Goal: Check status

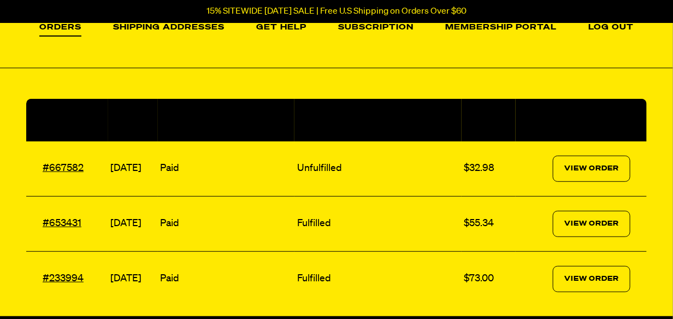
scroll to position [145, 0]
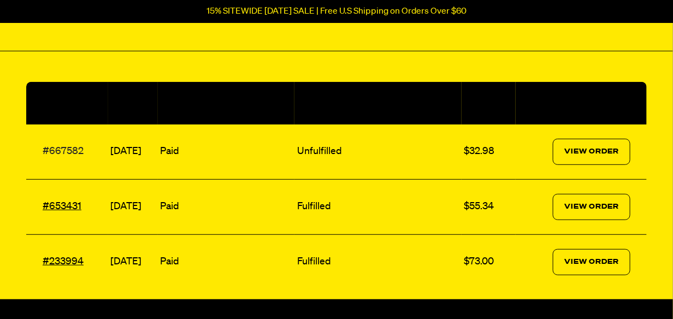
click at [64, 147] on link "#667582" at bounding box center [63, 151] width 41 height 10
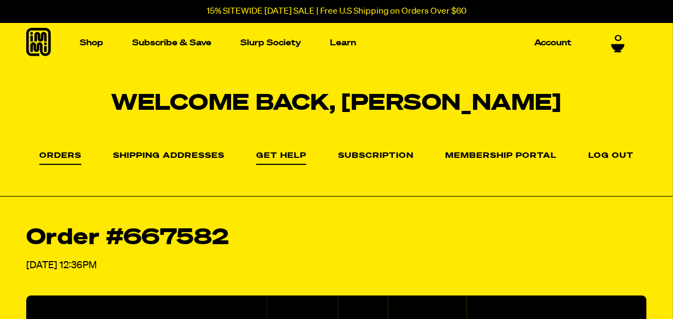
click at [281, 153] on link "Get Help" at bounding box center [281, 158] width 50 height 13
